Goal: Find contact information: Find contact information

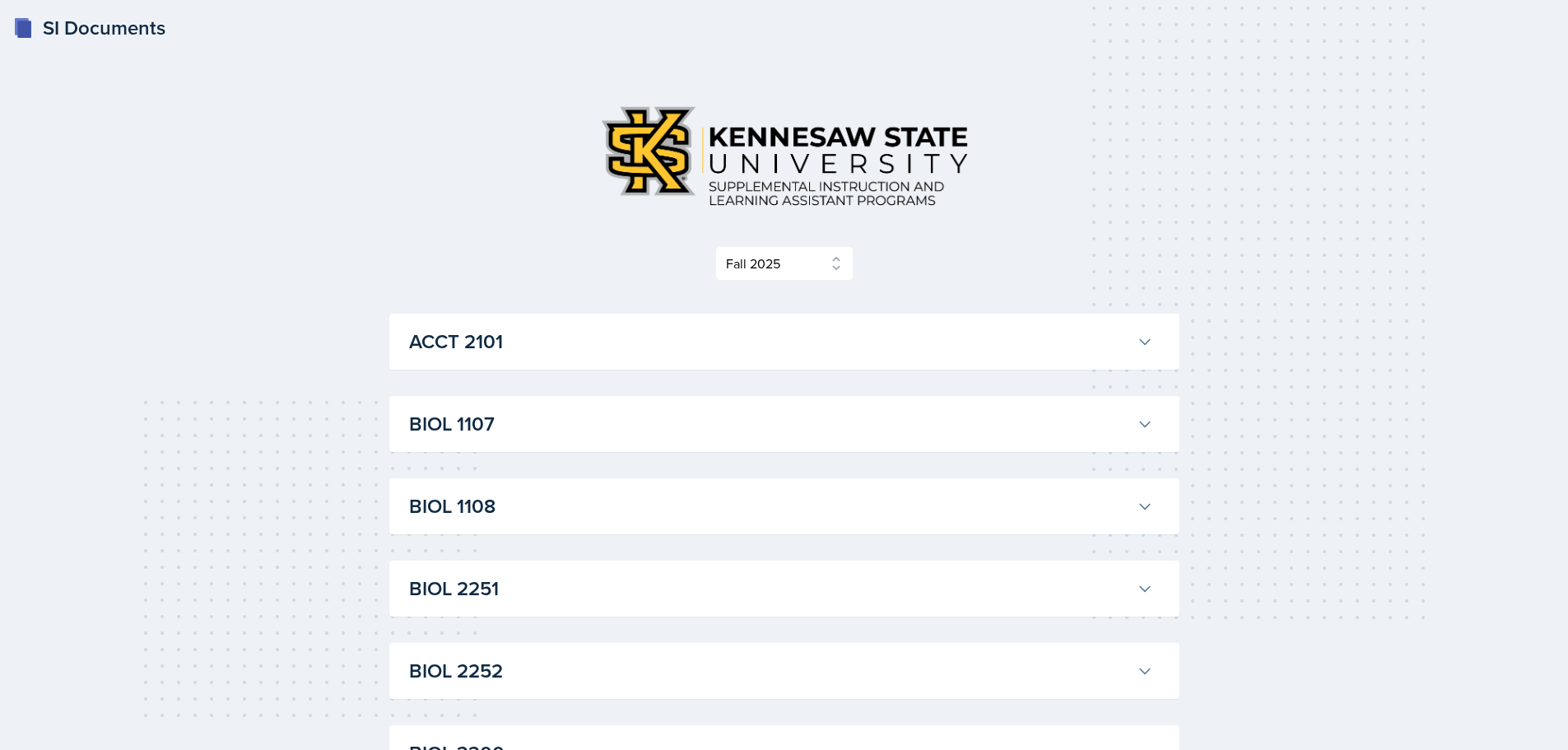
select select "2bed604d-1099-4043-b1bc-2365e8740244"
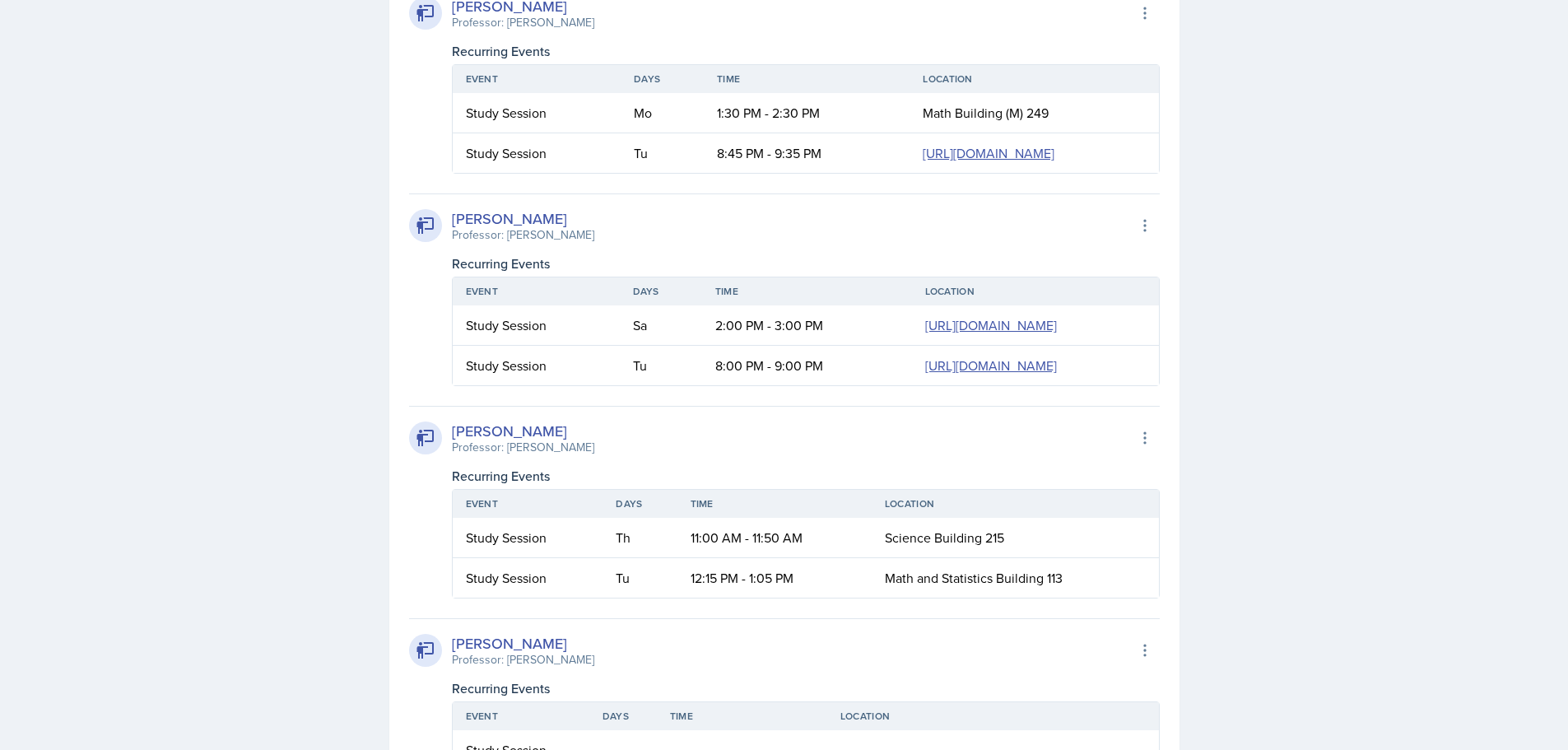
scroll to position [2050, 0]
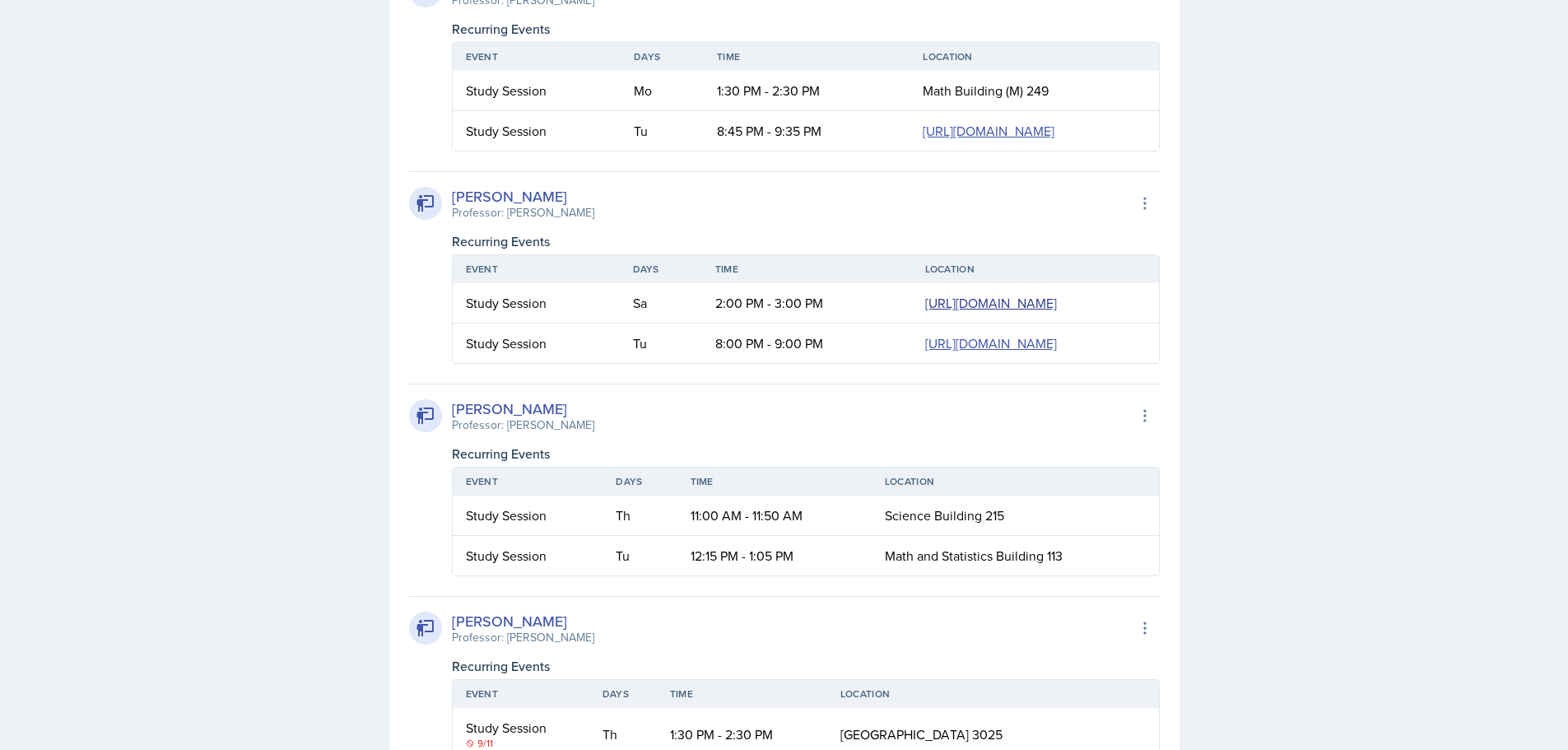
click at [926, 312] on link "[URL][DOMAIN_NAME]" at bounding box center [991, 303] width 132 height 18
click at [926, 352] on link "[URL][DOMAIN_NAME]" at bounding box center [991, 343] width 132 height 18
click at [926, 312] on link "[URL][DOMAIN_NAME]" at bounding box center [991, 303] width 132 height 18
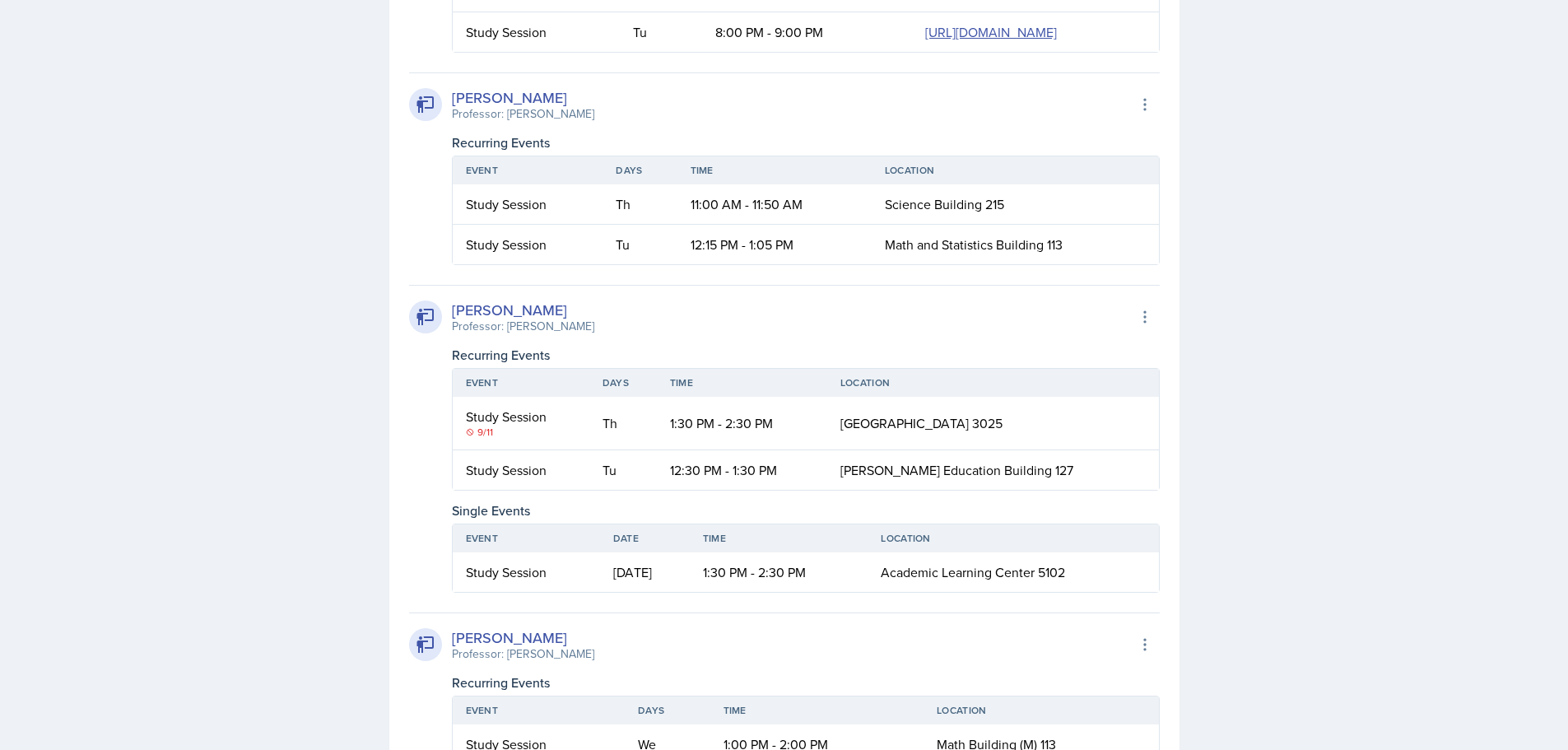
scroll to position [2461, 0]
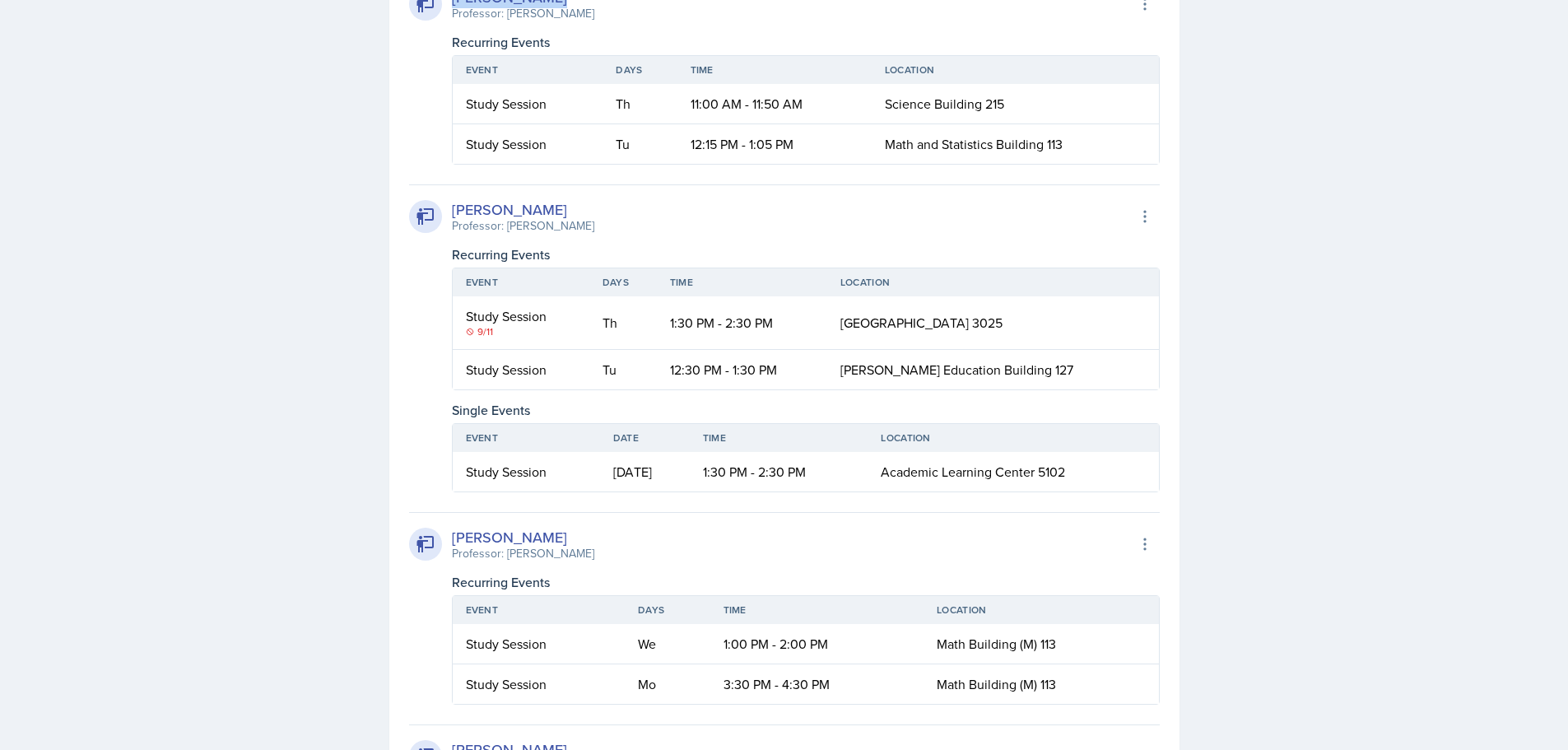
drag, startPoint x: 541, startPoint y: 254, endPoint x: 456, endPoint y: 264, distance: 85.6
copy div "[PERSON_NAME]"
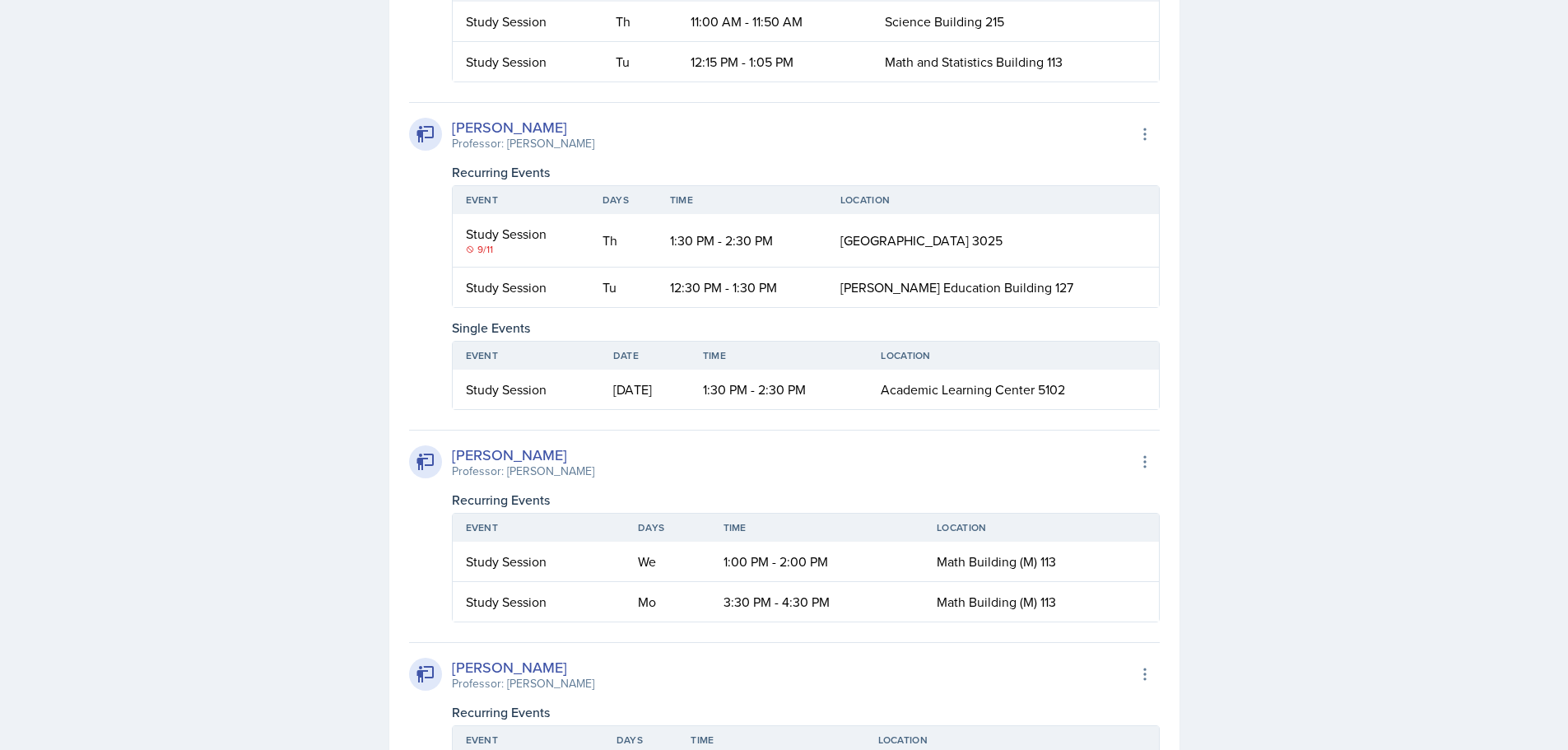
drag, startPoint x: 582, startPoint y: 384, endPoint x: 565, endPoint y: 380, distance: 17.5
click at [582, 138] on div "[PERSON_NAME]" at bounding box center [523, 127] width 142 height 22
drag, startPoint x: 548, startPoint y: 384, endPoint x: 454, endPoint y: 391, distance: 94.3
click at [454, 138] on div "[PERSON_NAME]" at bounding box center [523, 127] width 142 height 22
copy div "[PERSON_NAME]"
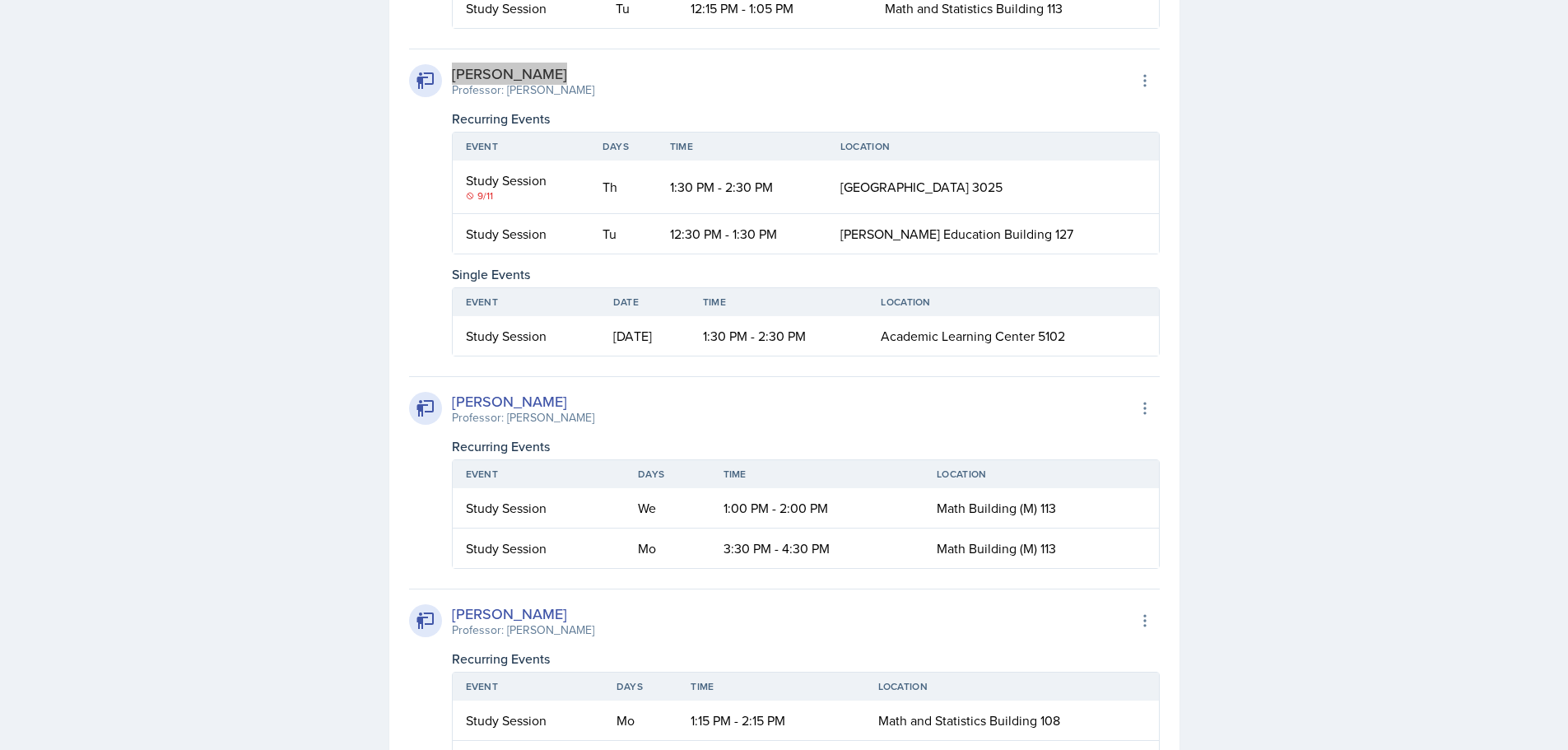
scroll to position [2626, 0]
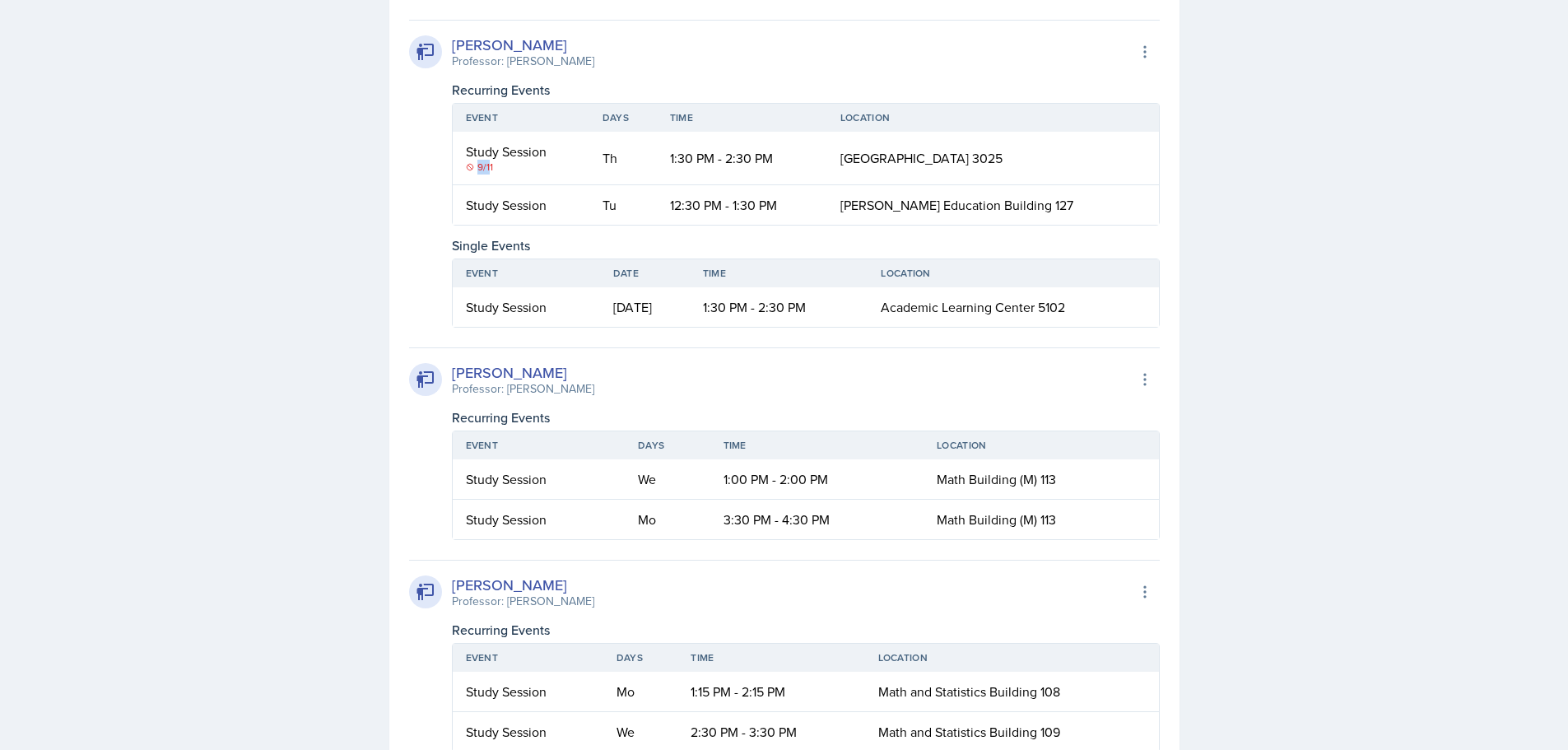
drag, startPoint x: 491, startPoint y: 431, endPoint x: 466, endPoint y: 431, distance: 25.0
click at [466, 175] on div "9/11" at bounding box center [521, 167] width 110 height 15
click at [501, 175] on div "9/11" at bounding box center [521, 167] width 110 height 15
drag, startPoint x: 501, startPoint y: 427, endPoint x: 470, endPoint y: 427, distance: 31.0
click at [470, 175] on div "9/11" at bounding box center [521, 167] width 110 height 15
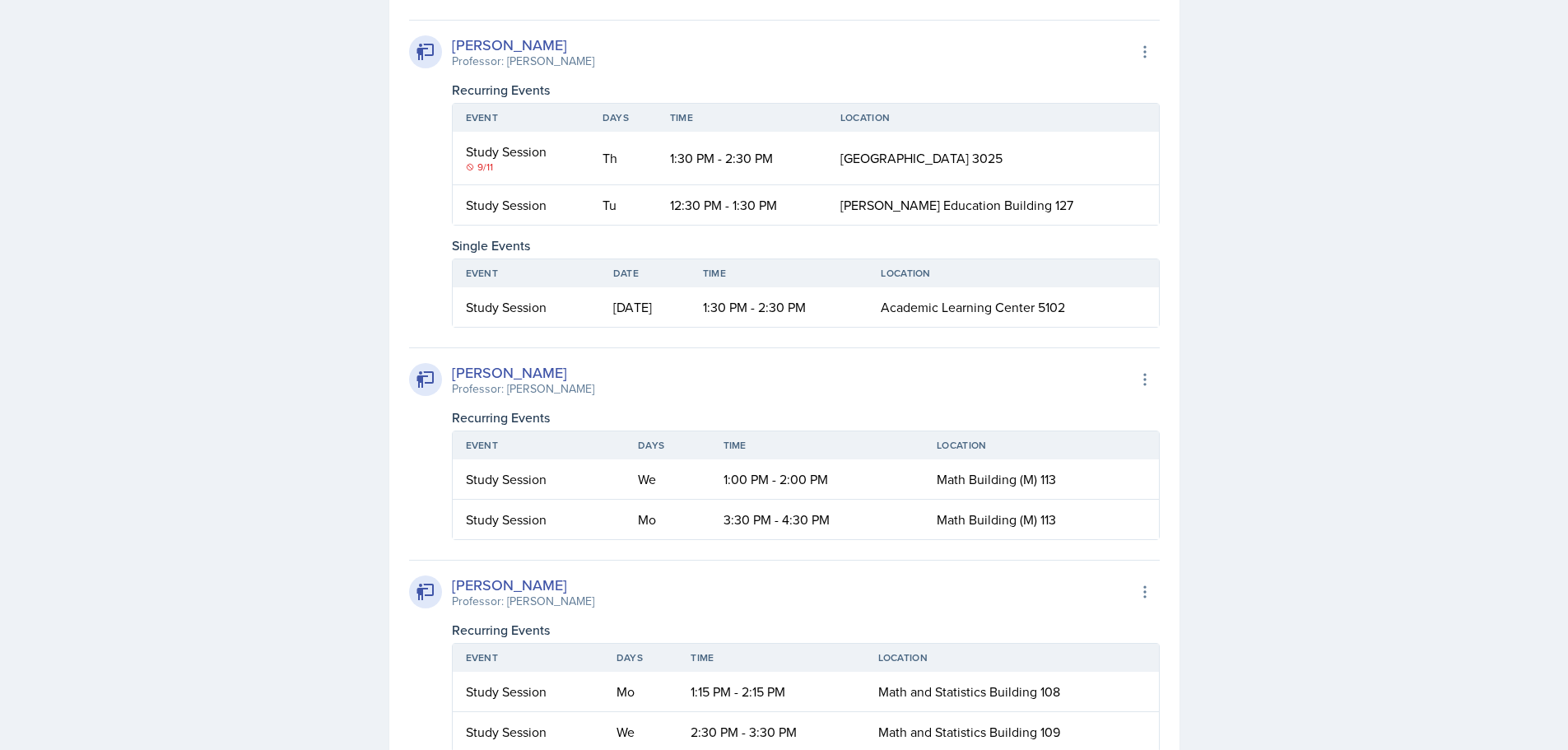
click at [466, 171] on icon at bounding box center [470, 167] width 8 height 8
click at [471, 171] on icon at bounding box center [470, 167] width 8 height 8
click at [481, 175] on div "9/11" at bounding box center [521, 167] width 110 height 15
drag, startPoint x: 491, startPoint y: 428, endPoint x: 466, endPoint y: 429, distance: 25.0
click at [466, 175] on div "9/11" at bounding box center [521, 167] width 110 height 15
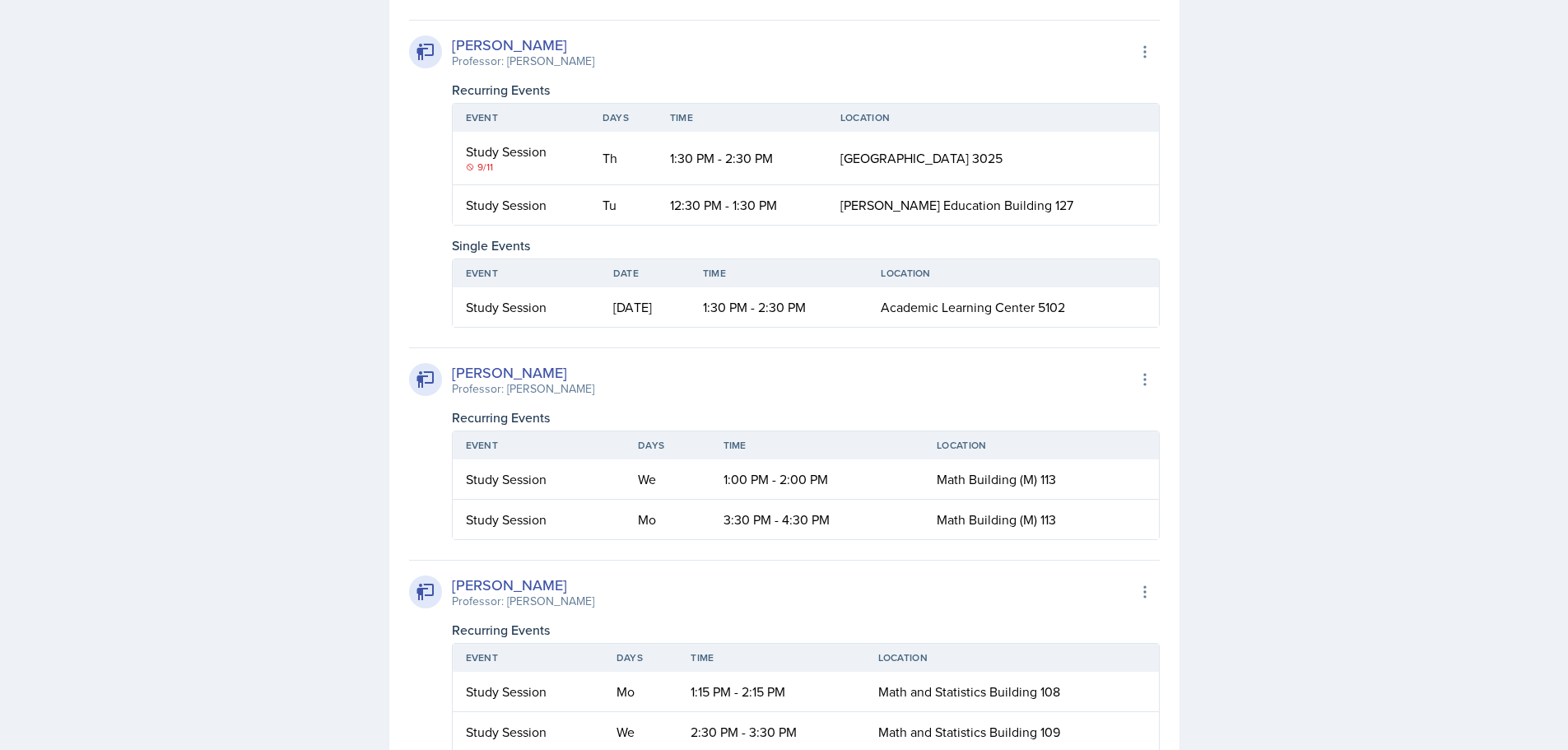
click at [494, 175] on div "9/11" at bounding box center [521, 167] width 110 height 15
drag, startPoint x: 494, startPoint y: 427, endPoint x: 450, endPoint y: 427, distance: 44.0
click at [450, 328] on div "[PERSON_NAME] Professor: [PERSON_NAME] Export to Google Calendar Recurring Even…" at bounding box center [784, 174] width 751 height 308
click at [497, 186] on td "Study Session 9/11" at bounding box center [521, 158] width 137 height 54
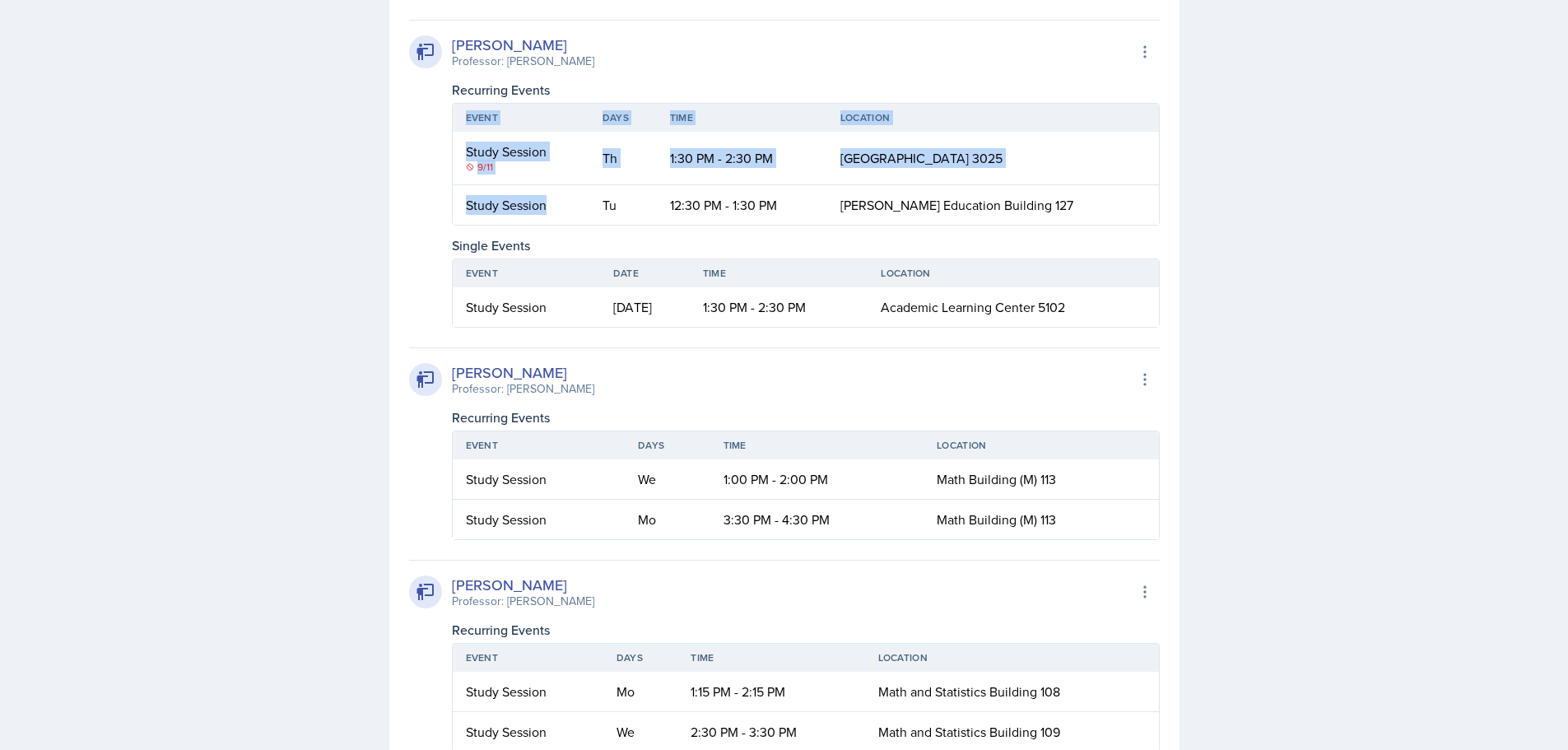
drag, startPoint x: 288, startPoint y: 406, endPoint x: 585, endPoint y: 459, distance: 301.7
click at [585, 459] on div "SI Documents Select Semester Fall 2025 Summer 2025 Spring 2025 Fall 2024 Summer…" at bounding box center [784, 577] width 1568 height 6407
click at [329, 459] on div "SI Documents Select Semester Fall 2025 Summer 2025 Spring 2025 Fall 2024 Summer…" at bounding box center [784, 577] width 1568 height 6407
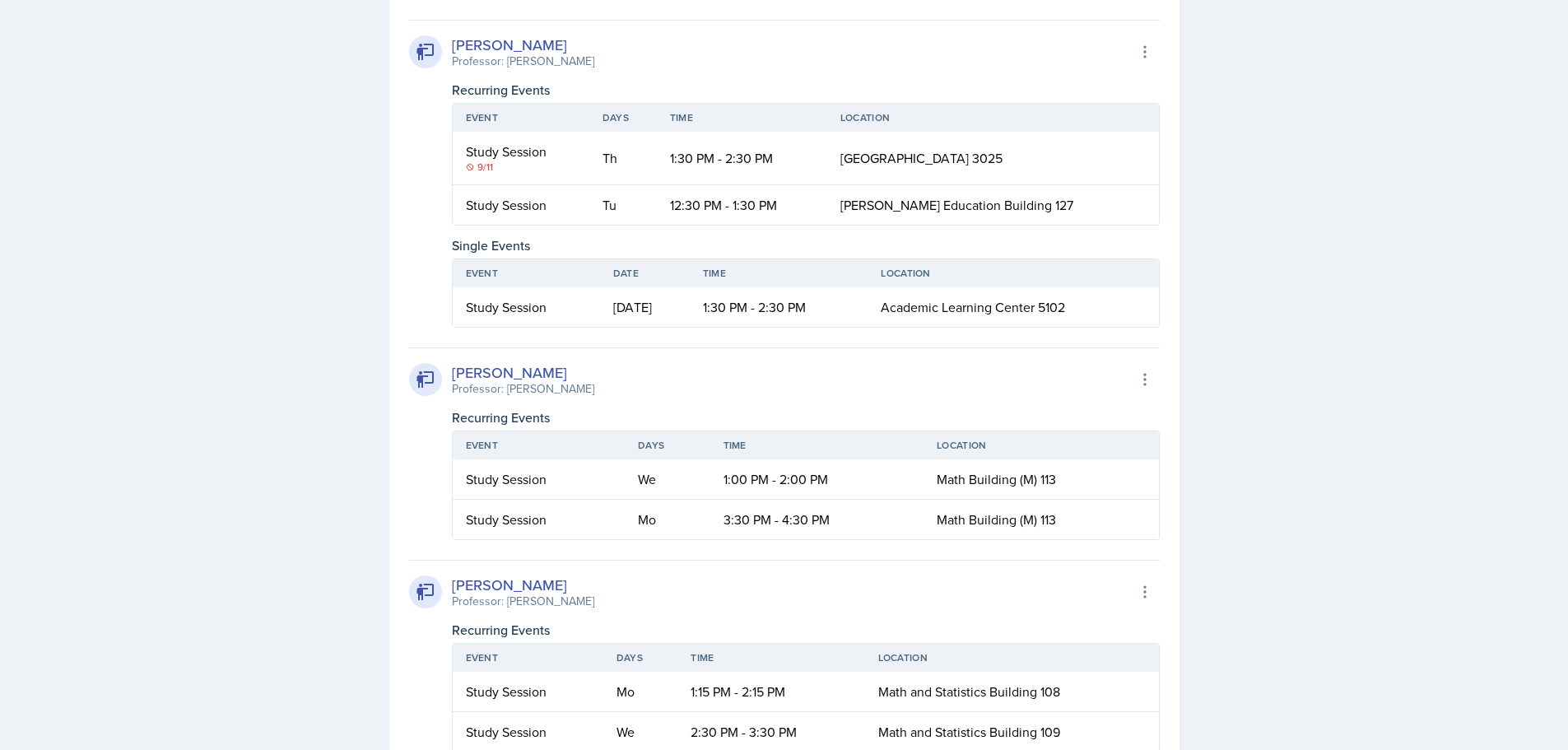
click at [470, 170] on icon at bounding box center [470, 167] width 6 height 6
drag, startPoint x: 470, startPoint y: 427, endPoint x: 1340, endPoint y: 380, distance: 871.3
click at [1340, 380] on div "SI Documents Select Semester Fall 2025 Summer 2025 Spring 2025 Fall 2024 Summer…" at bounding box center [784, 577] width 1568 height 6407
click at [1419, 259] on div "SI Documents Select Semester Fall 2025 Summer 2025 Spring 2025 Fall 2024 Summer…" at bounding box center [784, 577] width 1568 height 6407
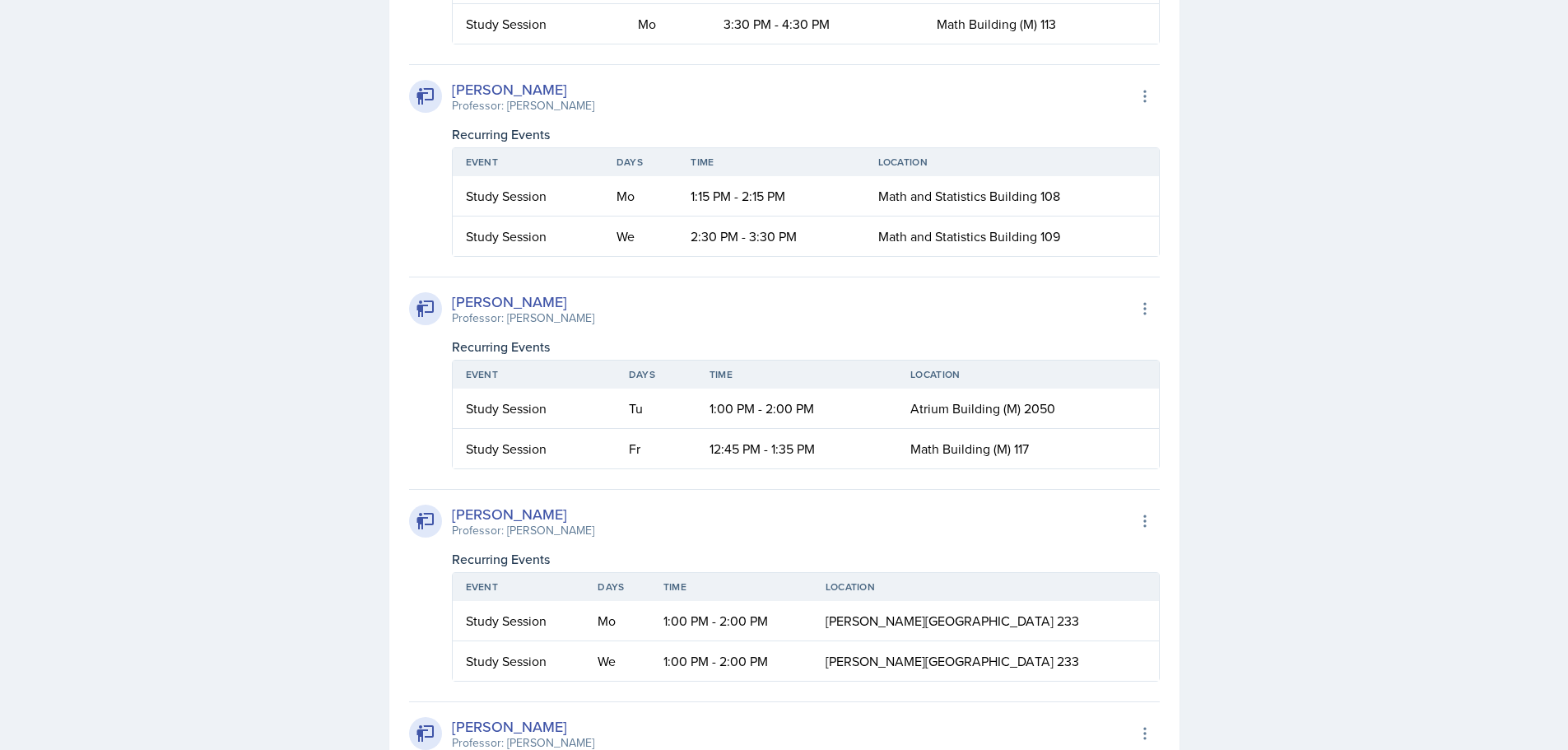
scroll to position [3202, 0]
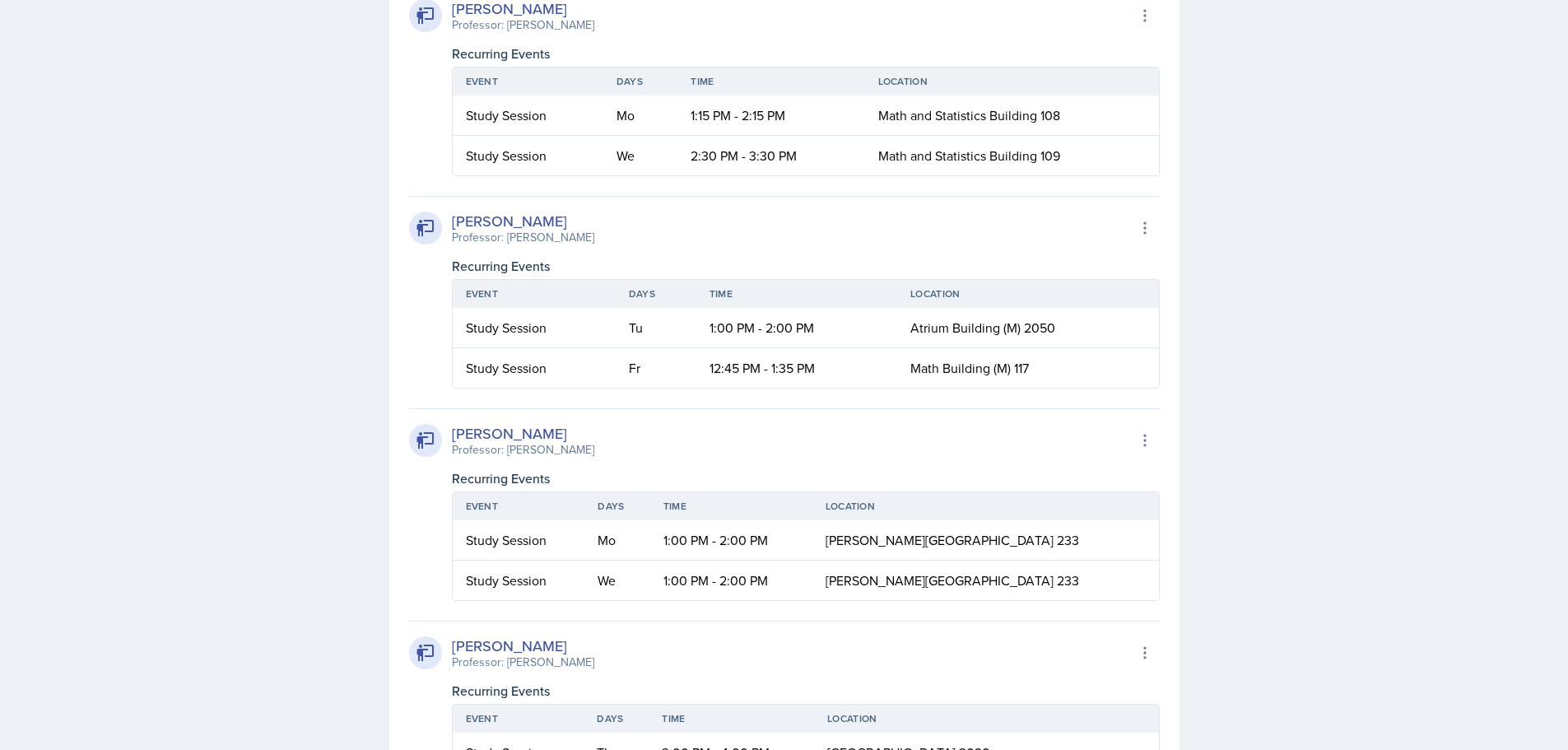
drag, startPoint x: 572, startPoint y: 268, endPoint x: 455, endPoint y: 269, distance: 117.0
click at [455, 20] on div "[PERSON_NAME]" at bounding box center [523, 8] width 142 height 22
copy div "[PERSON_NAME]"
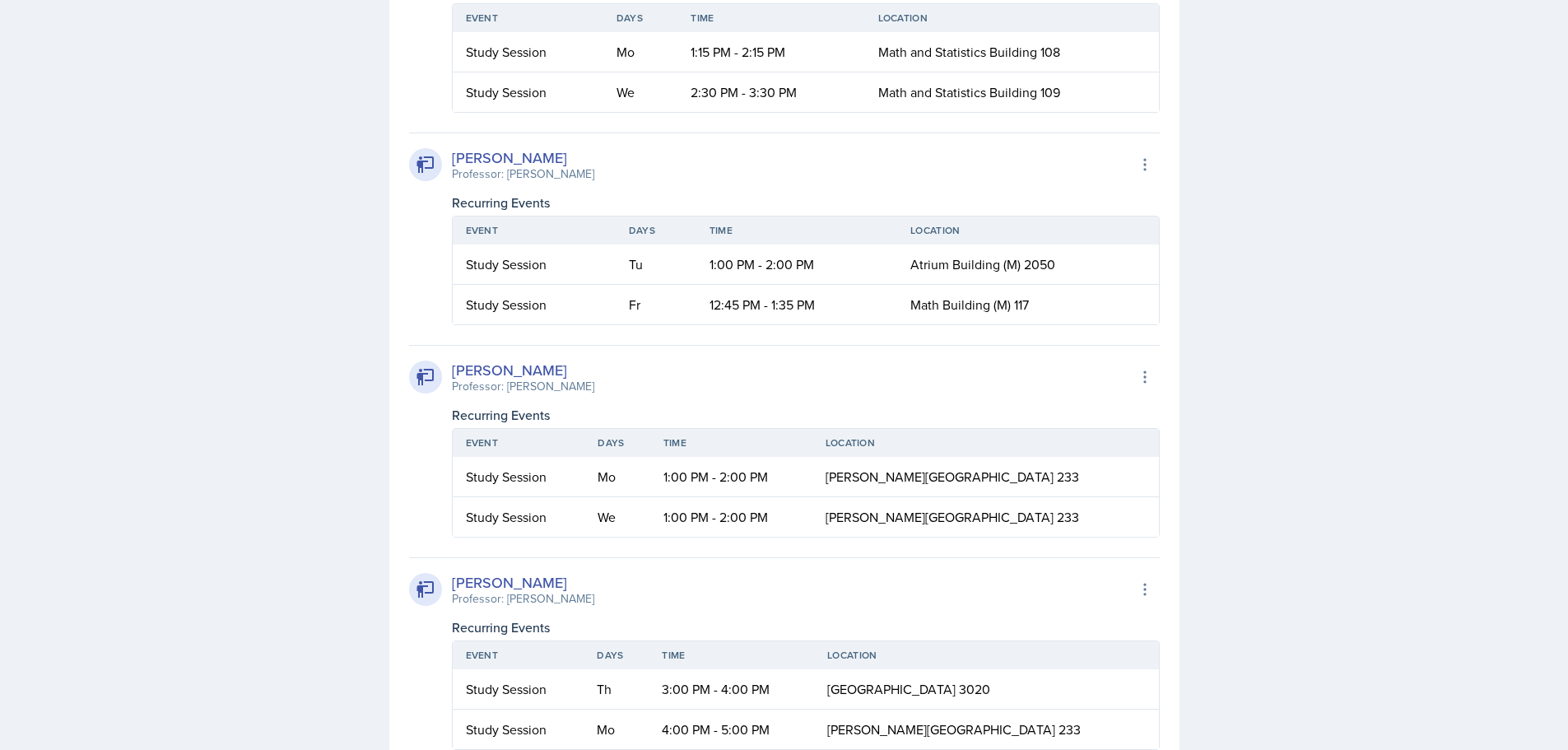
scroll to position [3367, 0]
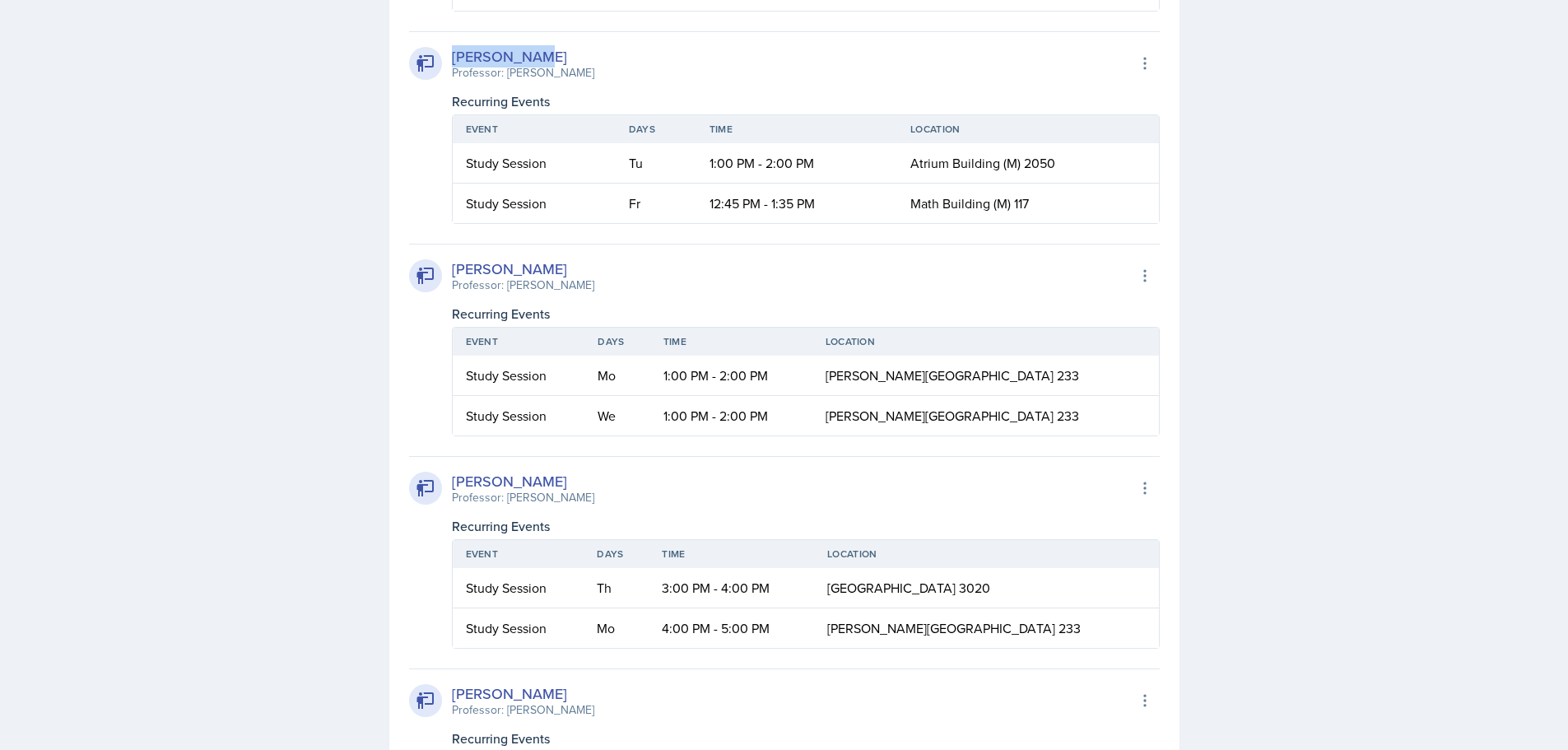
drag, startPoint x: 542, startPoint y: 317, endPoint x: 452, endPoint y: 323, distance: 90.2
click at [452, 67] on div "[PERSON_NAME]" at bounding box center [523, 56] width 142 height 22
copy div "[PERSON_NAME]"
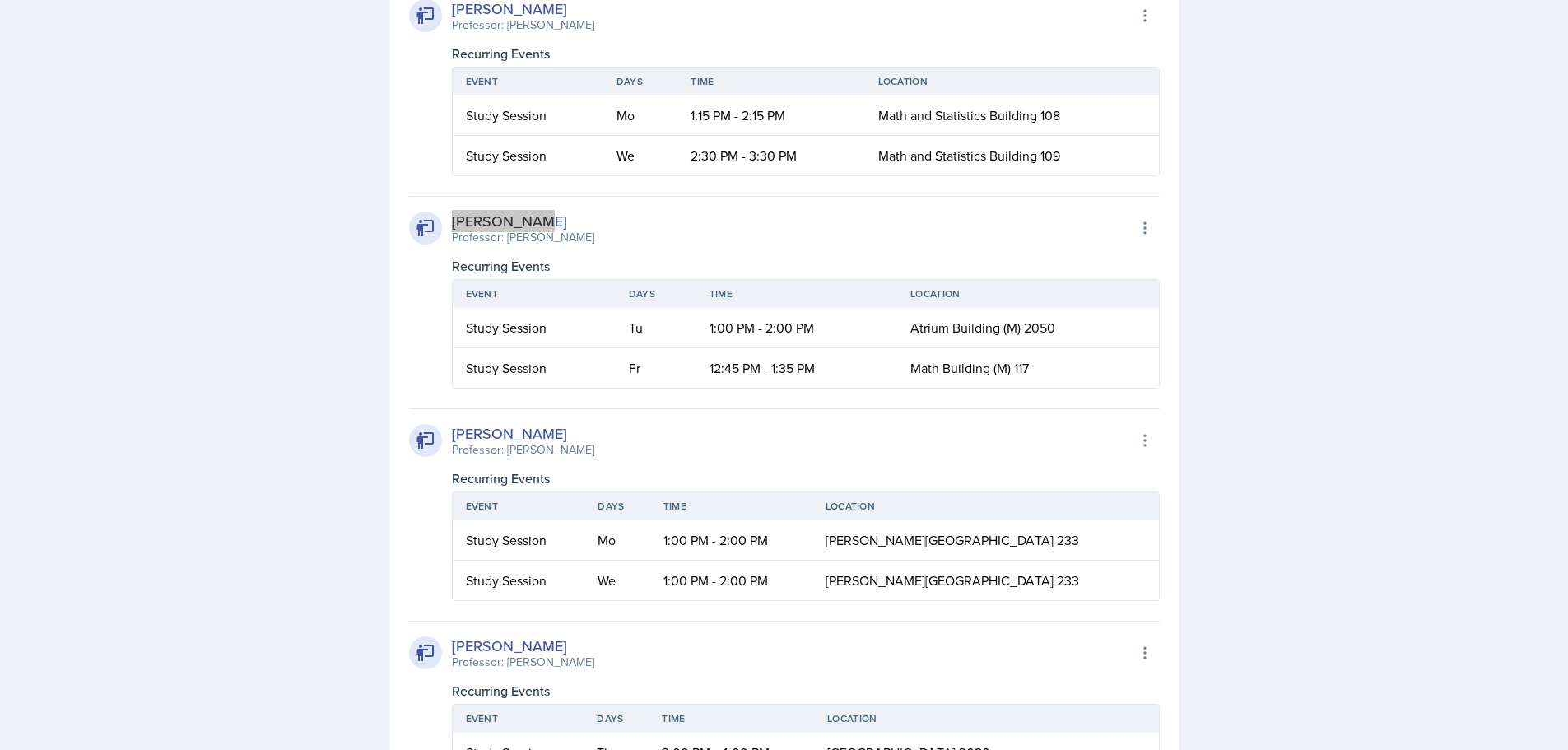
scroll to position [3450, 0]
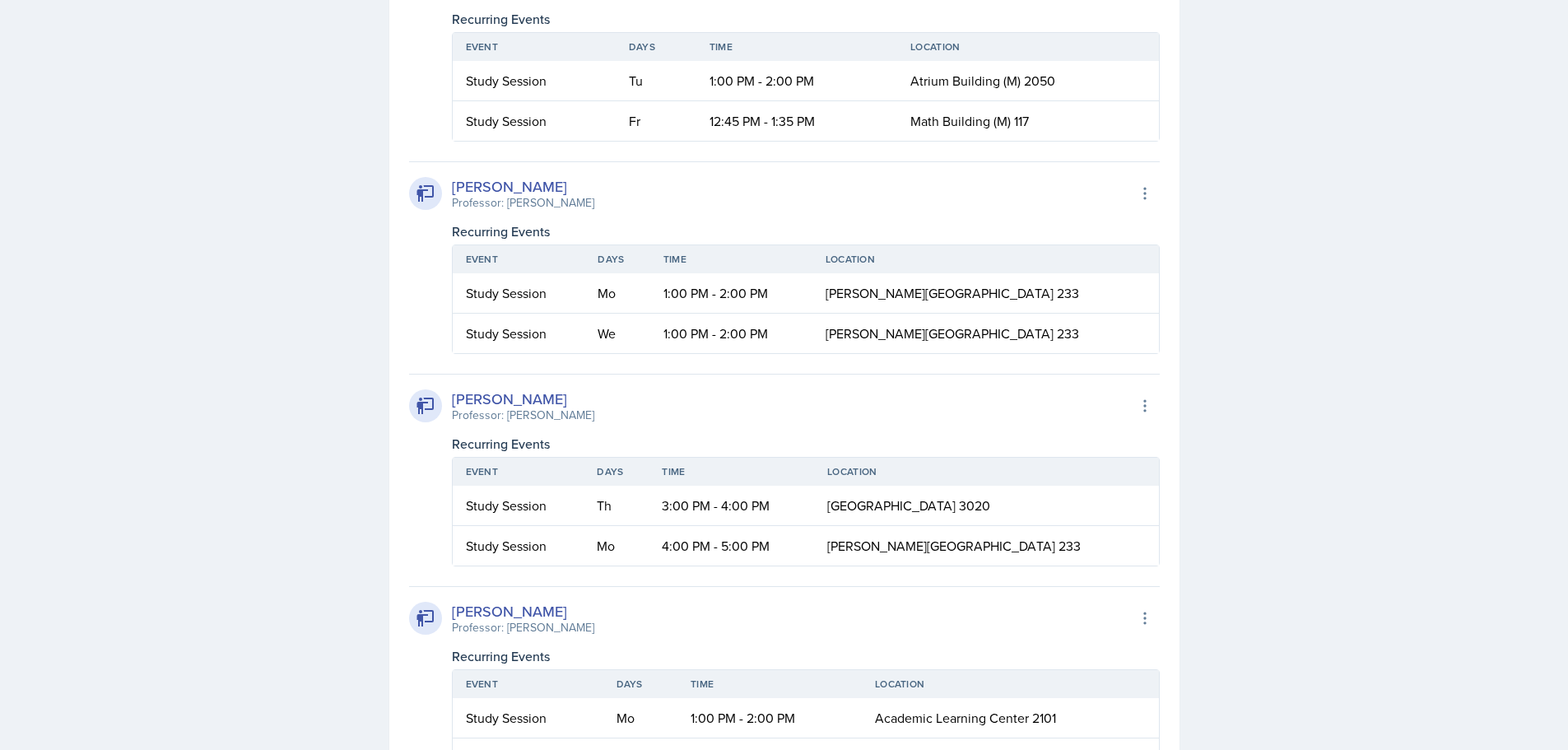
click at [540, 198] on div "[PERSON_NAME]" at bounding box center [523, 187] width 142 height 22
drag, startPoint x: 545, startPoint y: 447, endPoint x: 452, endPoint y: 452, distance: 93.1
click at [452, 198] on div "[PERSON_NAME]" at bounding box center [523, 187] width 142 height 22
copy div "[PERSON_NAME]"
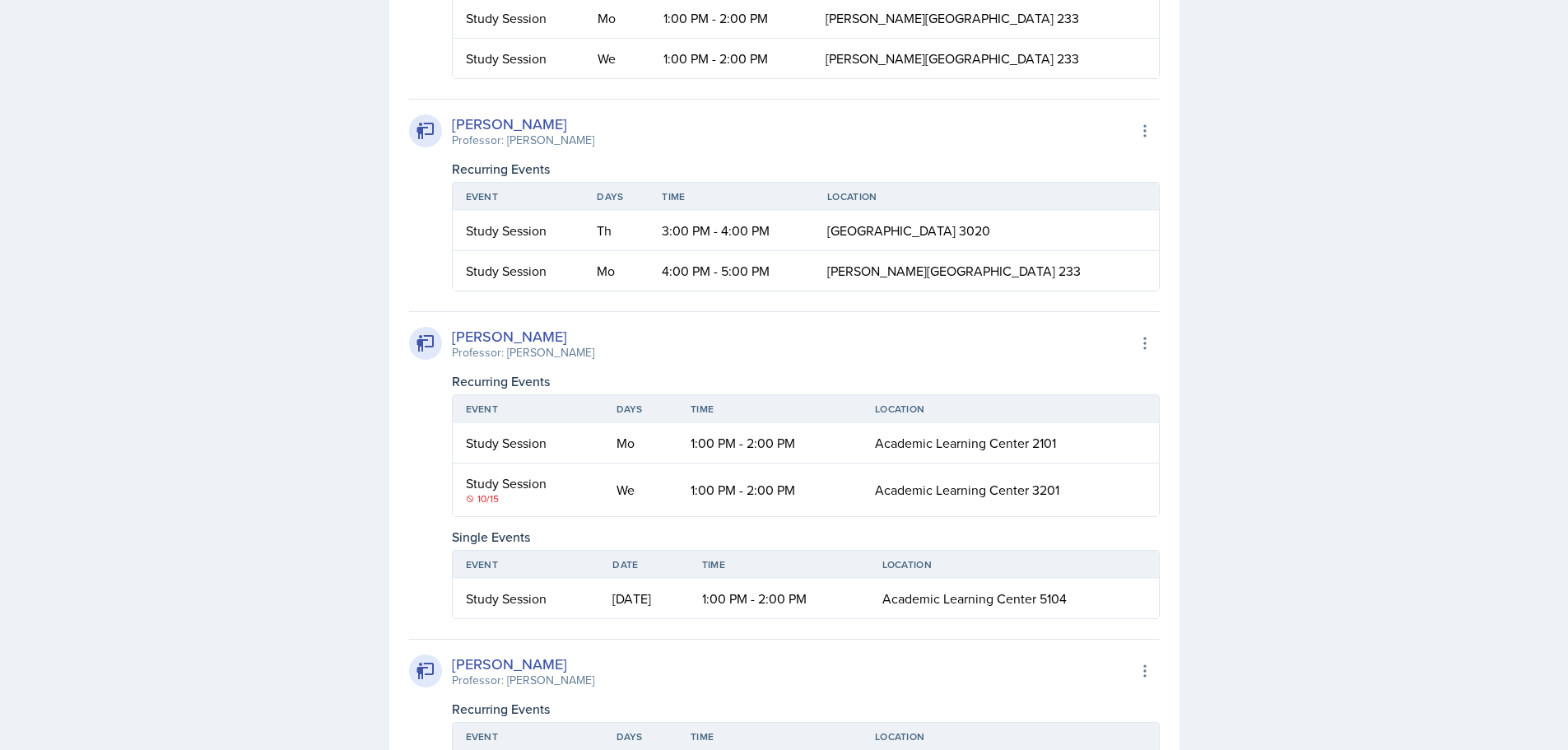
scroll to position [3861, 0]
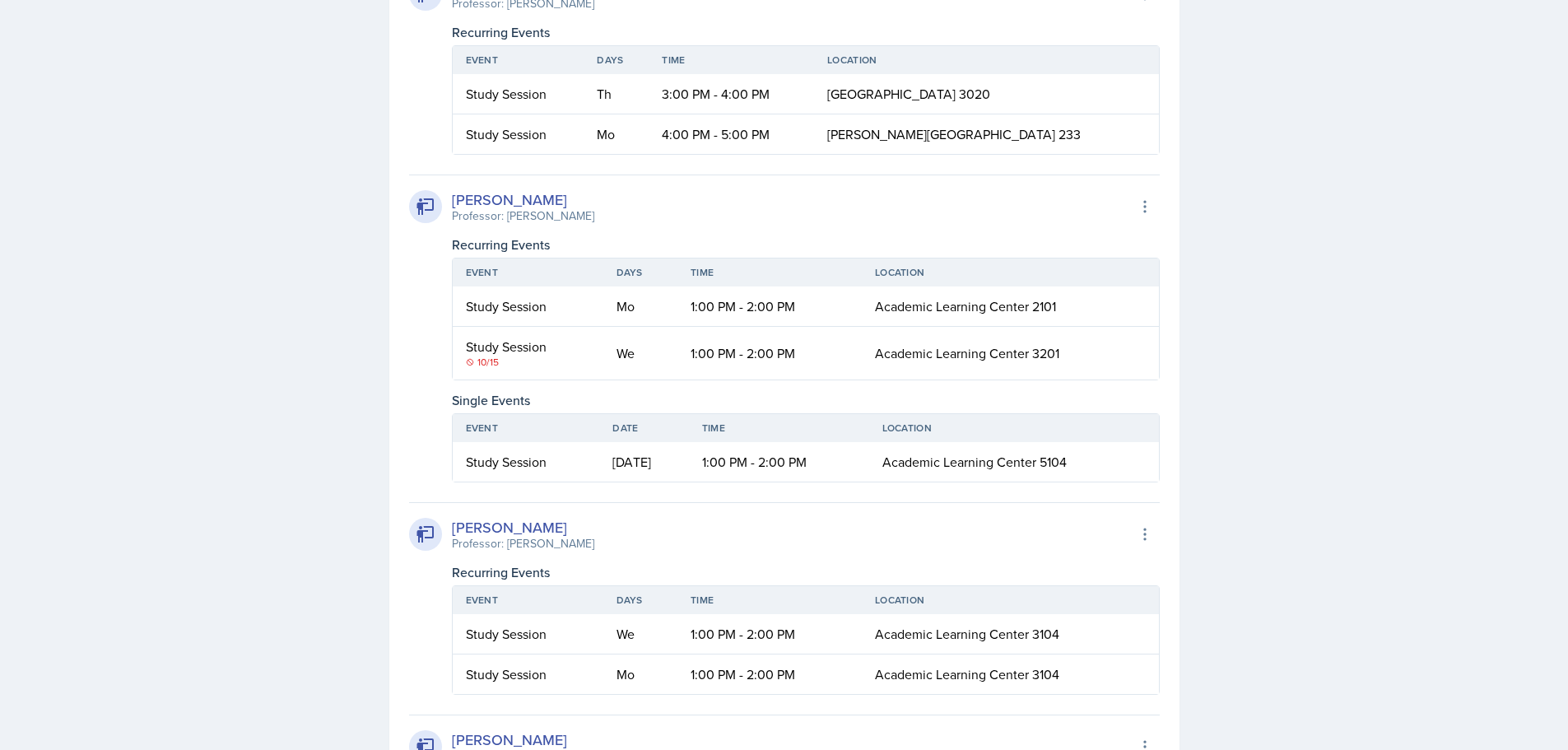
drag, startPoint x: 452, startPoint y: 248, endPoint x: 559, endPoint y: 242, distance: 107.2
copy div "[PERSON_NAME]"
drag, startPoint x: 567, startPoint y: 250, endPoint x: 449, endPoint y: 256, distance: 118.2
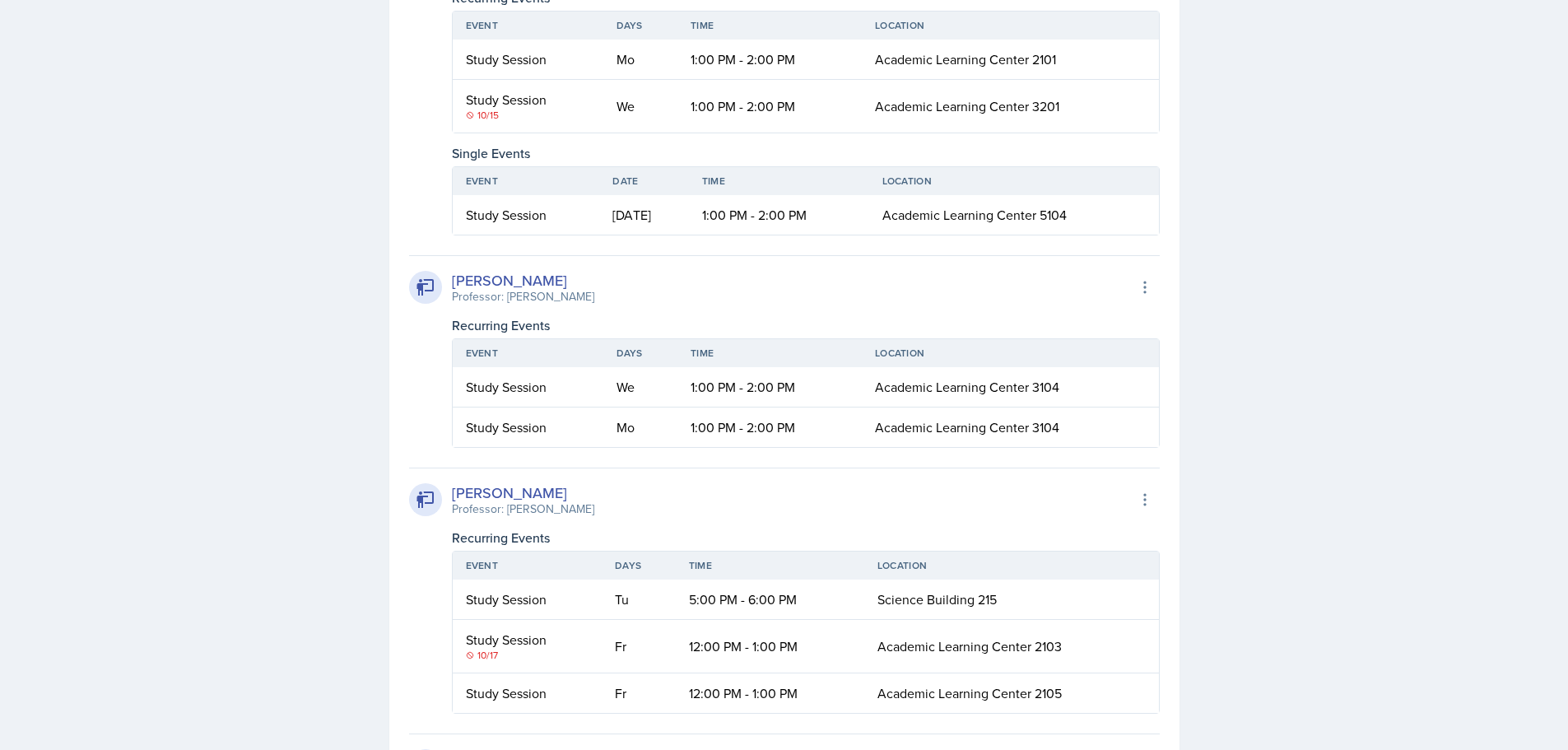
drag, startPoint x: 570, startPoint y: 213, endPoint x: 454, endPoint y: 213, distance: 116.0
copy div "[PERSON_NAME]"
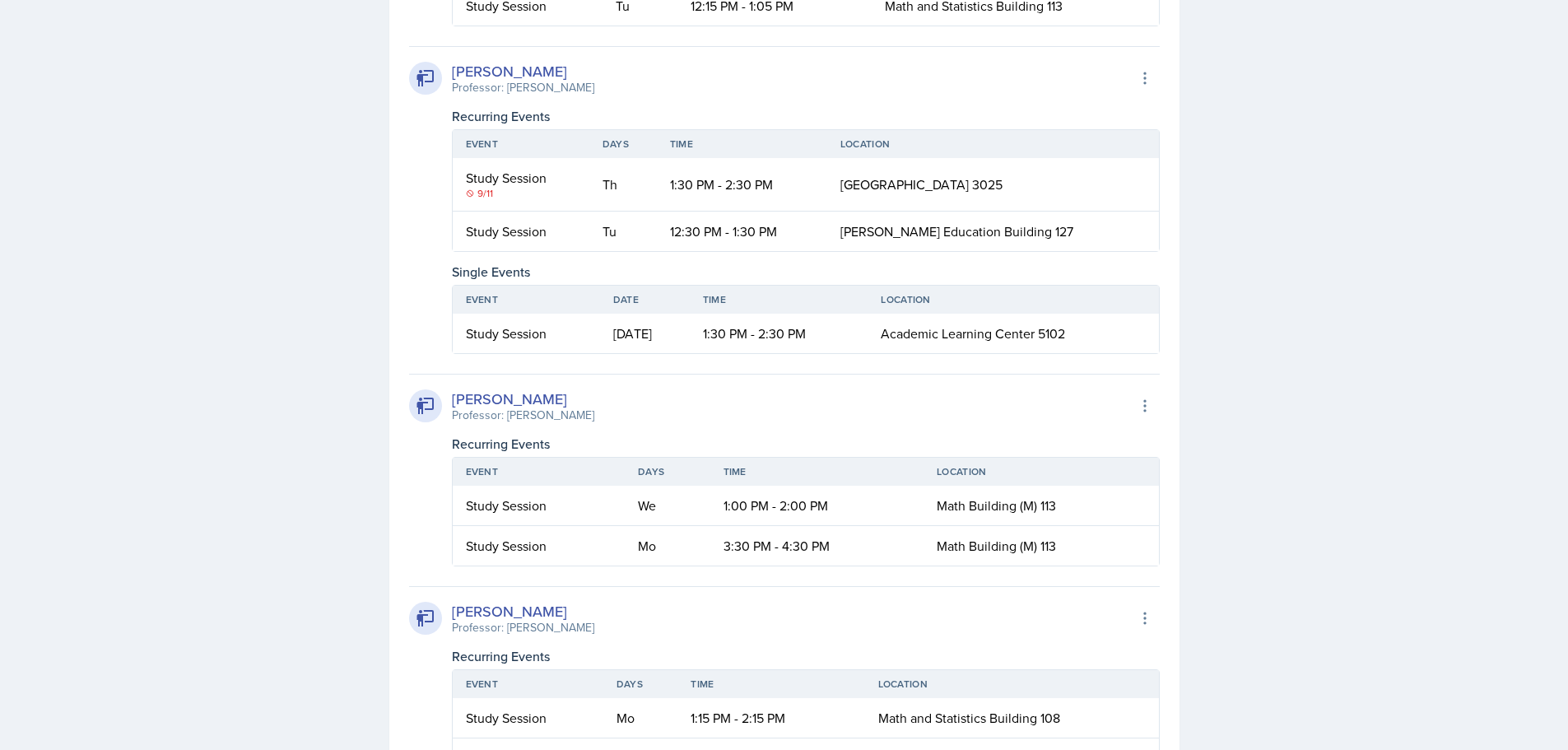
scroll to position [2626, 0]
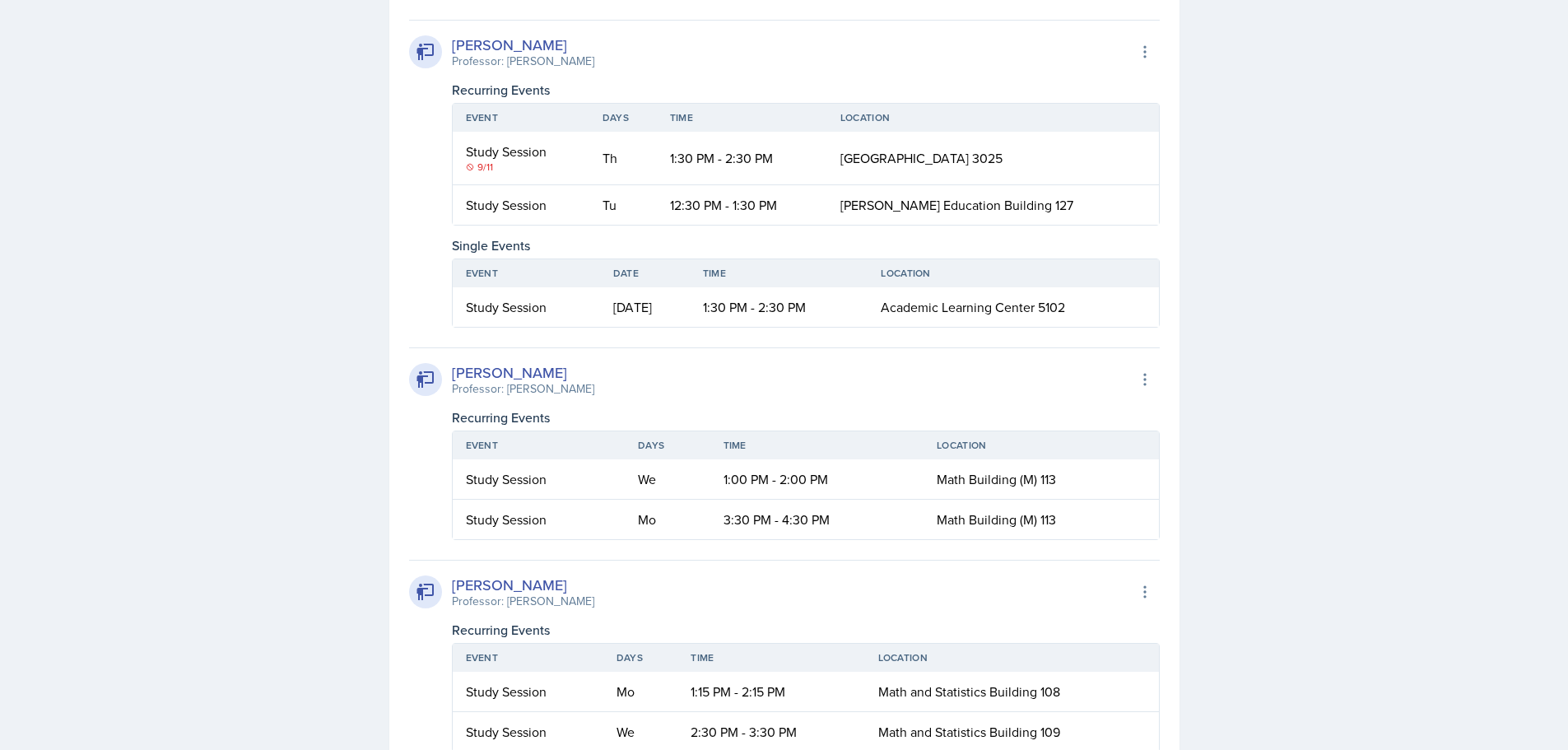
drag, startPoint x: 1079, startPoint y: 596, endPoint x: 1989, endPoint y: 347, distance: 943.5
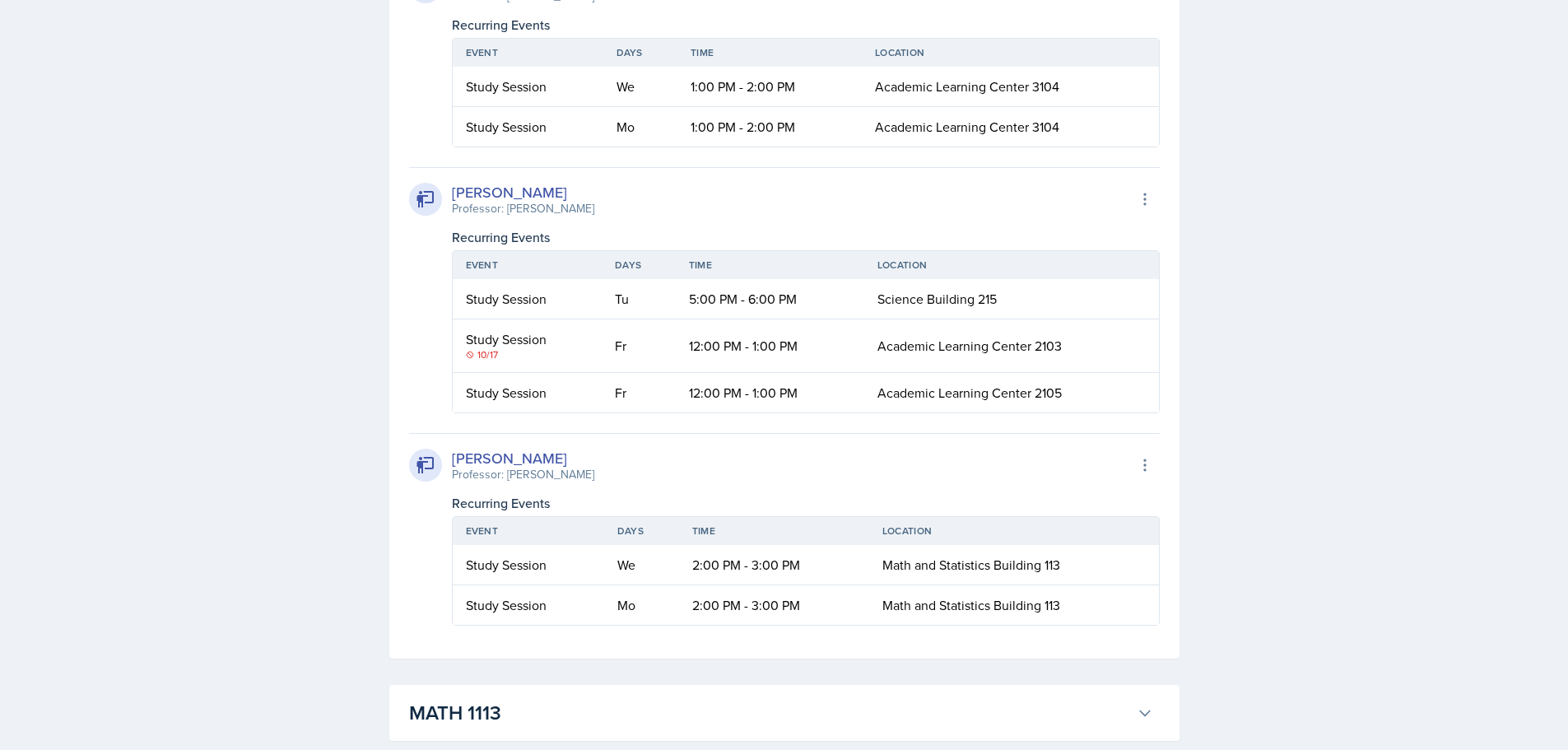
scroll to position [4437, 0]
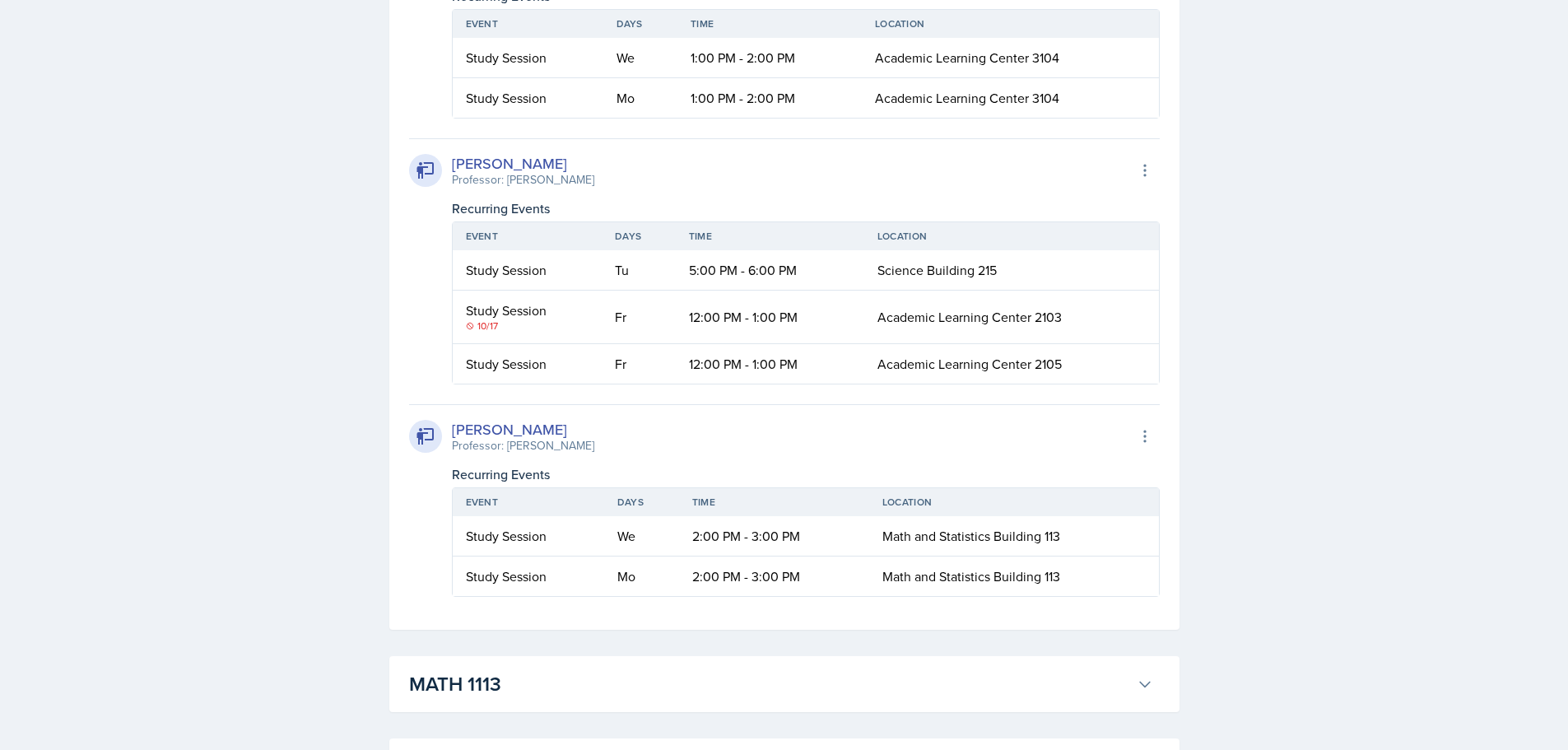
drag, startPoint x: 577, startPoint y: 214, endPoint x: 452, endPoint y: 214, distance: 125.0
copy div "[PERSON_NAME]"
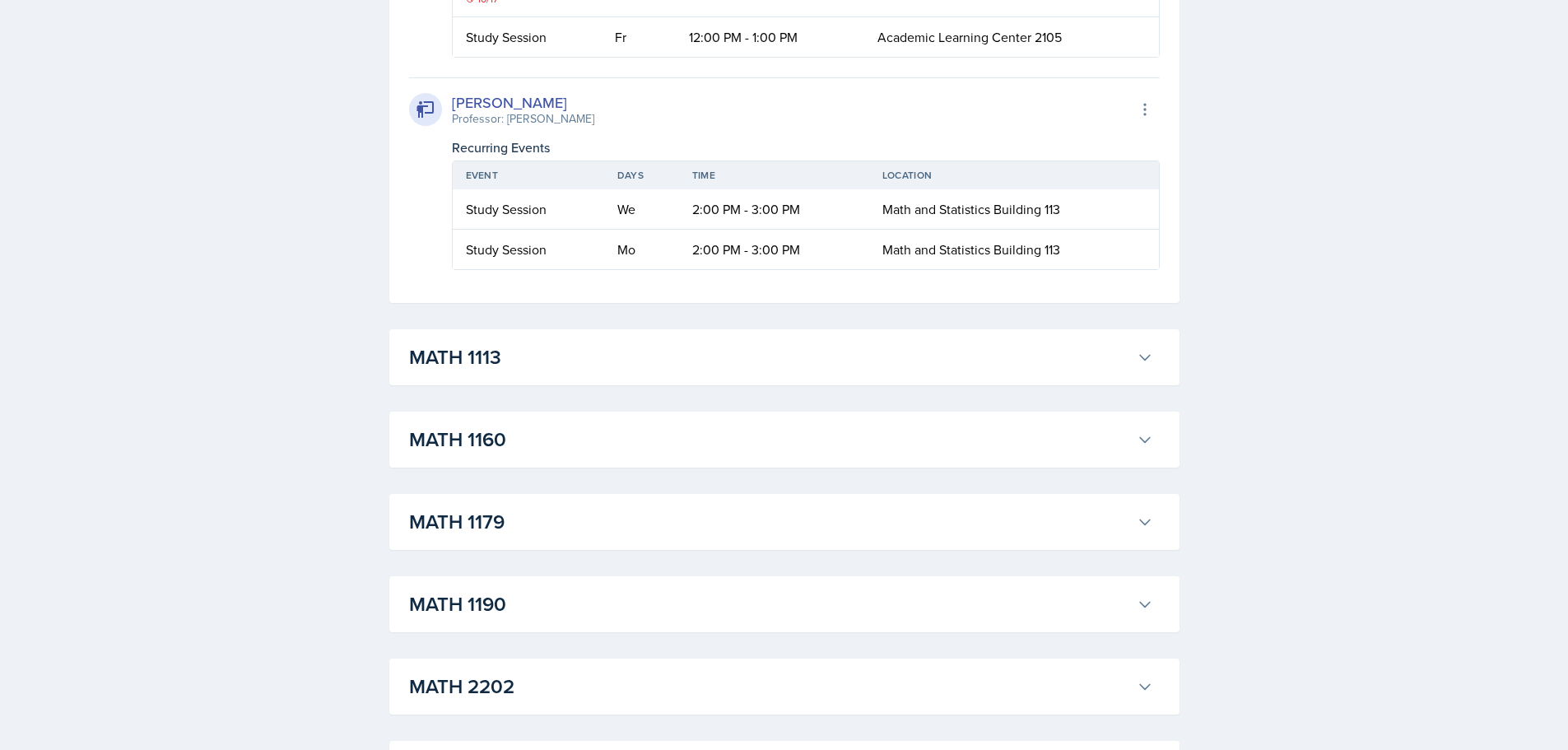
scroll to position [4765, 0]
drag, startPoint x: 568, startPoint y: 363, endPoint x: 451, endPoint y: 365, distance: 117.0
click at [452, 113] on div "[PERSON_NAME]" at bounding box center [523, 101] width 142 height 22
copy div "[PERSON_NAME]"
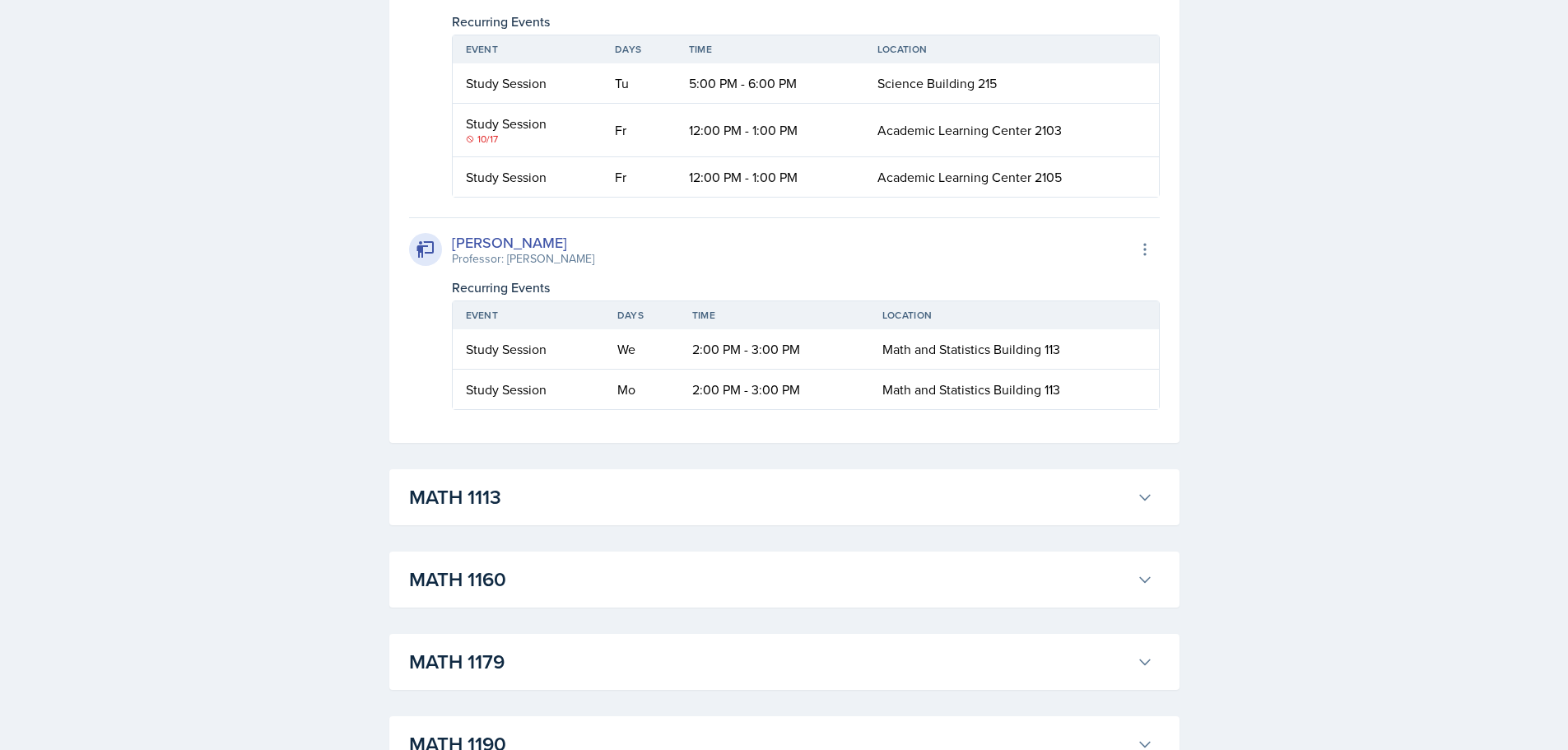
scroll to position [4767, 0]
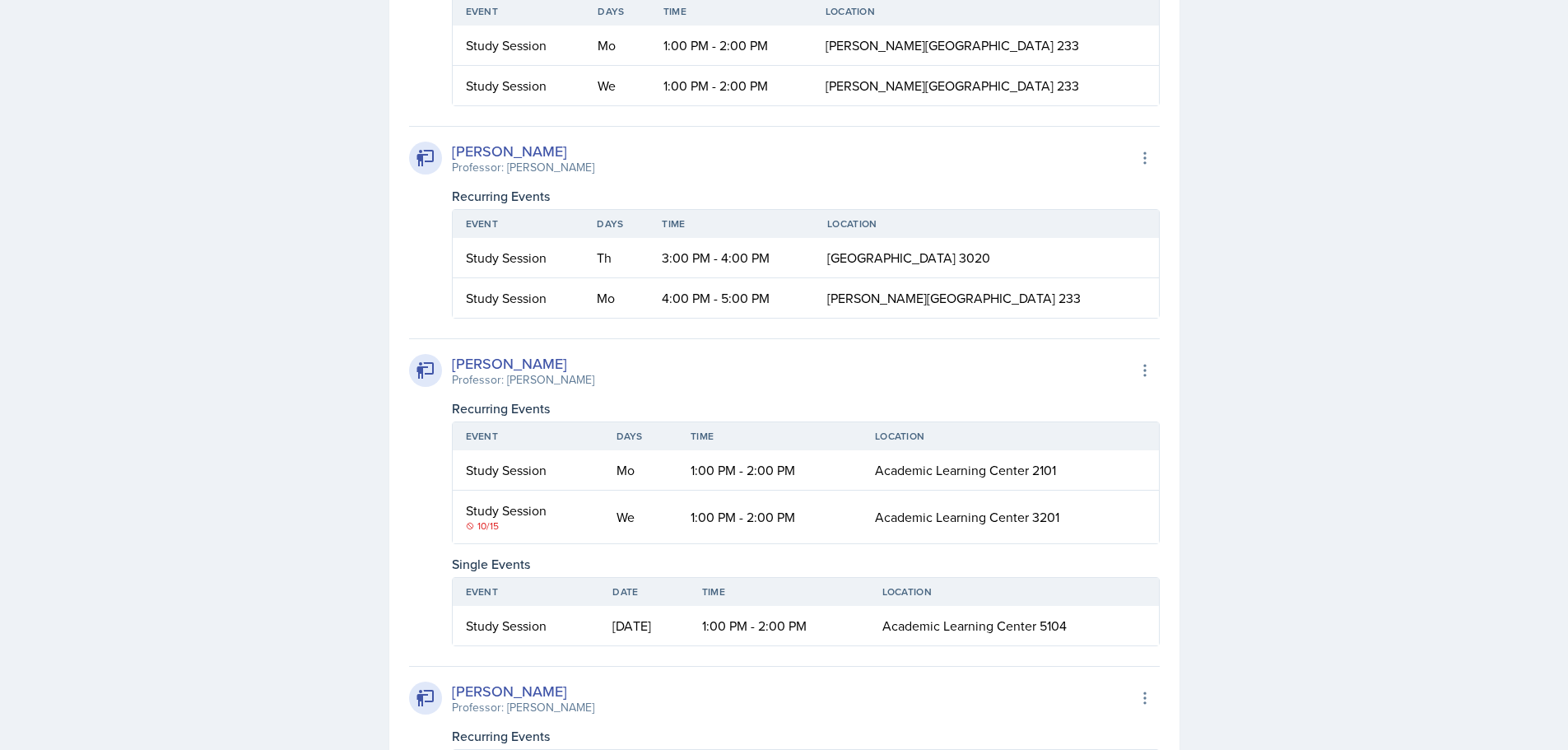
scroll to position [3696, 0]
